Goal: Information Seeking & Learning: Learn about a topic

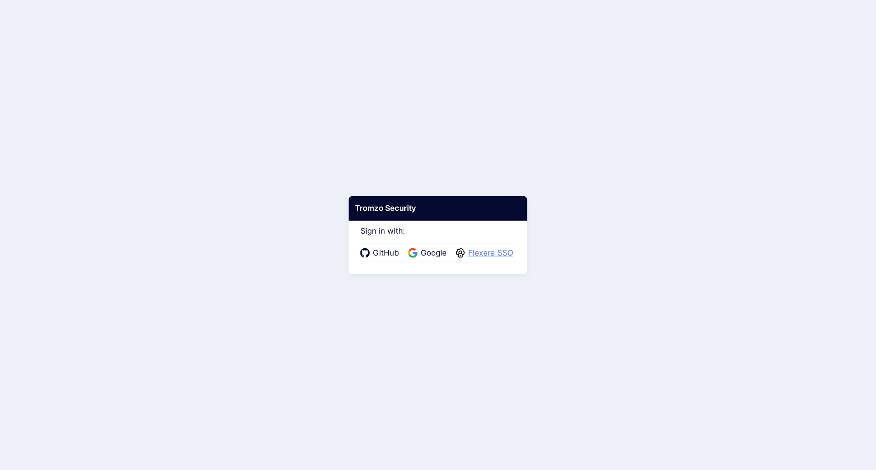
click at [490, 253] on span "Flexera SSO" at bounding box center [490, 253] width 51 height 12
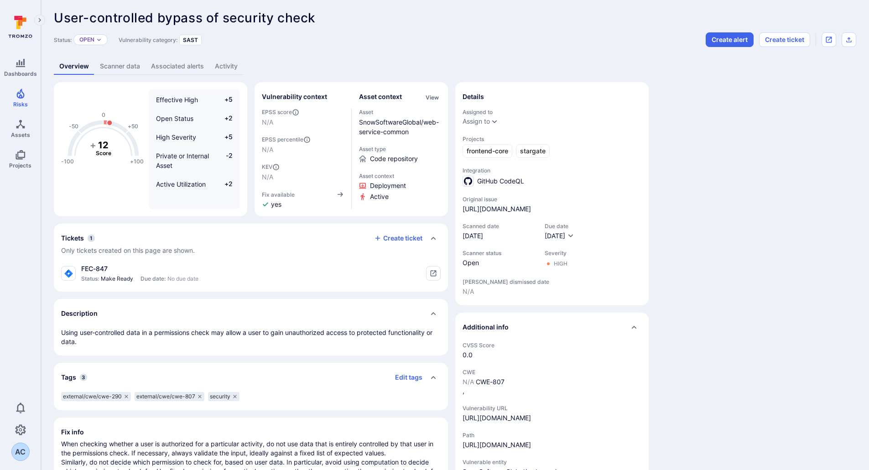
scroll to position [7, 0]
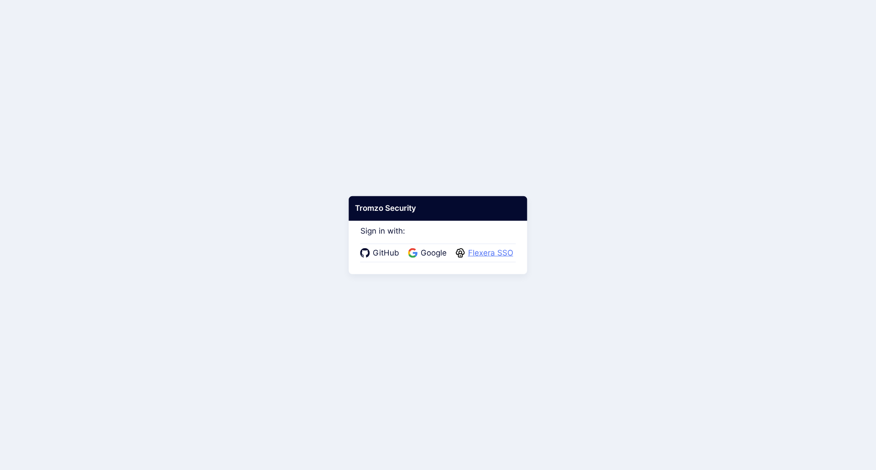
click at [488, 254] on span "Flexera SSO" at bounding box center [490, 253] width 51 height 12
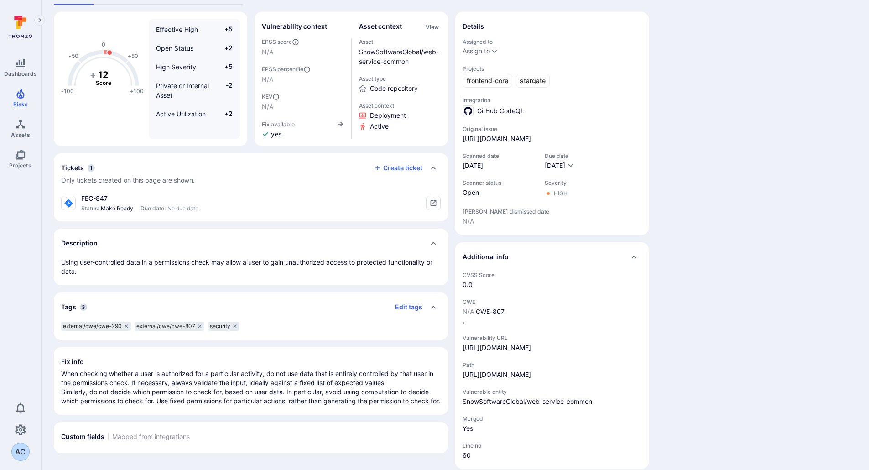
scroll to position [103, 0]
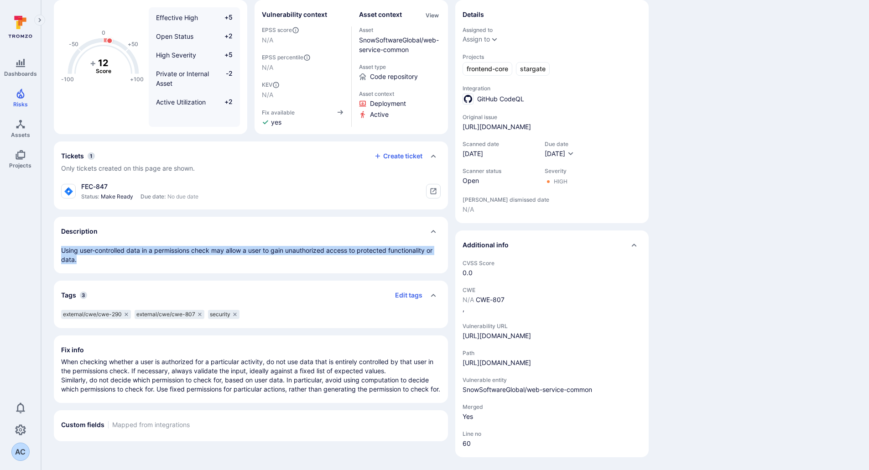
drag, startPoint x: 61, startPoint y: 230, endPoint x: 116, endPoint y: 243, distance: 56.8
click at [116, 246] on p "Using user-controlled data in a permissions check may allow a user to gain unau…" at bounding box center [251, 255] width 380 height 18
copy p "Using user-controlled data in a permissions check may allow a user to gain unau…"
